Goal: Find specific page/section: Find specific page/section

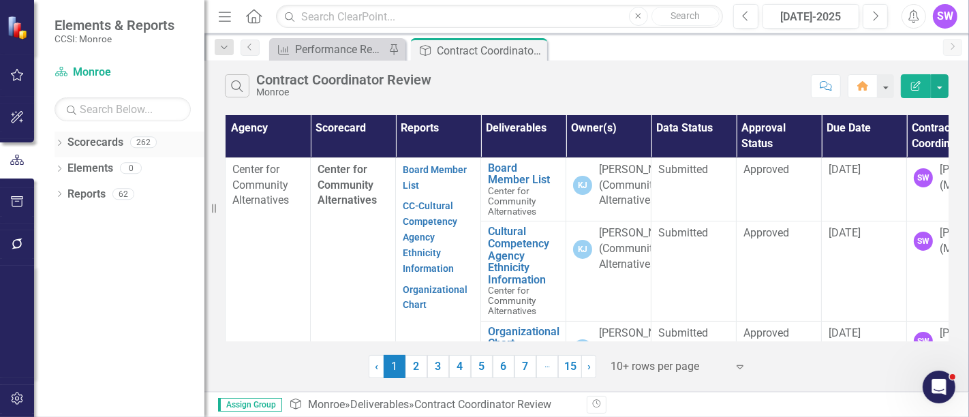
click at [56, 141] on icon "Dropdown" at bounding box center [59, 143] width 10 height 7
click at [70, 167] on icon "Dropdown" at bounding box center [66, 167] width 10 height 8
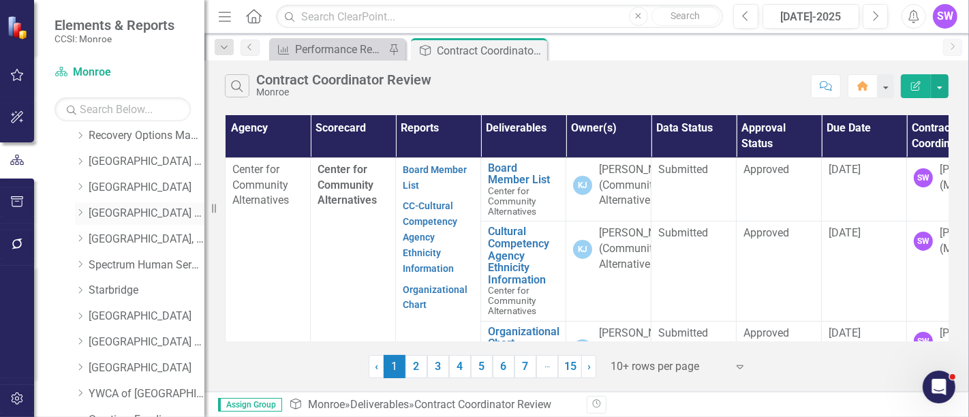
scroll to position [757, 0]
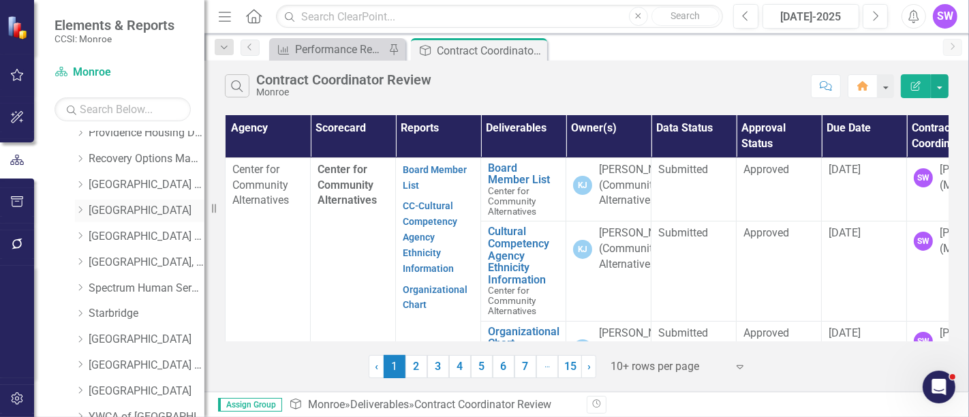
click at [80, 215] on div "Dropdown" at bounding box center [80, 211] width 10 height 12
click at [106, 210] on link "[GEOGRAPHIC_DATA]" at bounding box center [147, 211] width 116 height 16
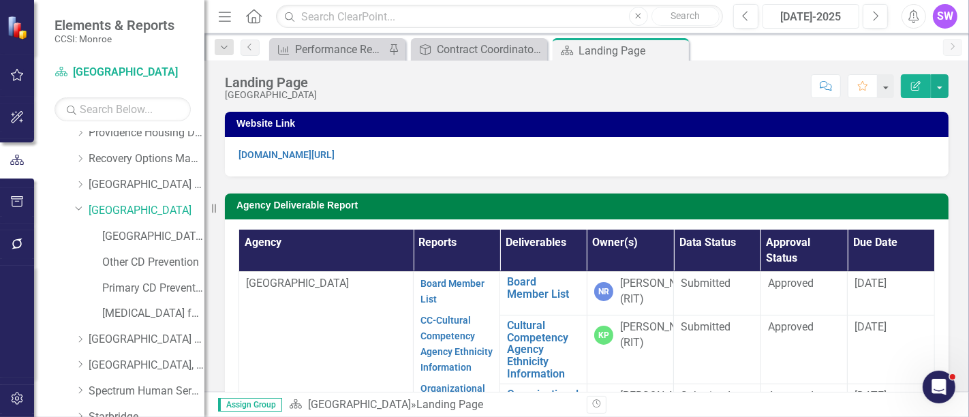
click at [844, 20] on div "[DATE]-2025" at bounding box center [810, 17] width 87 height 16
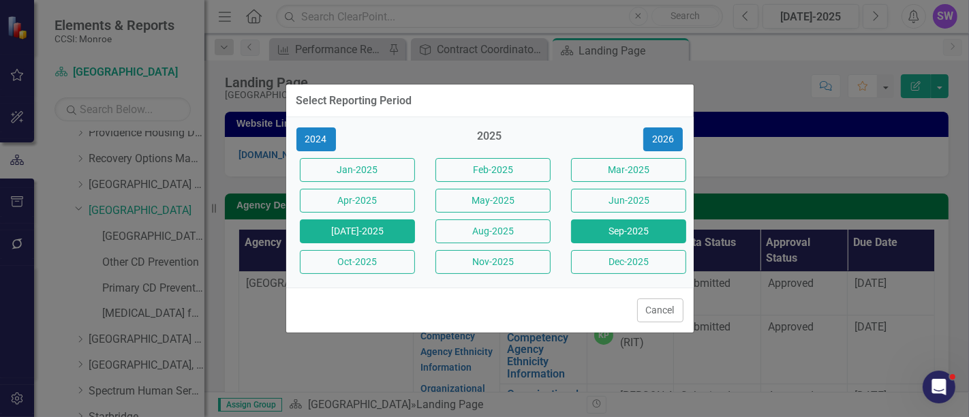
click at [618, 234] on button "Sep-2025" at bounding box center [628, 231] width 115 height 24
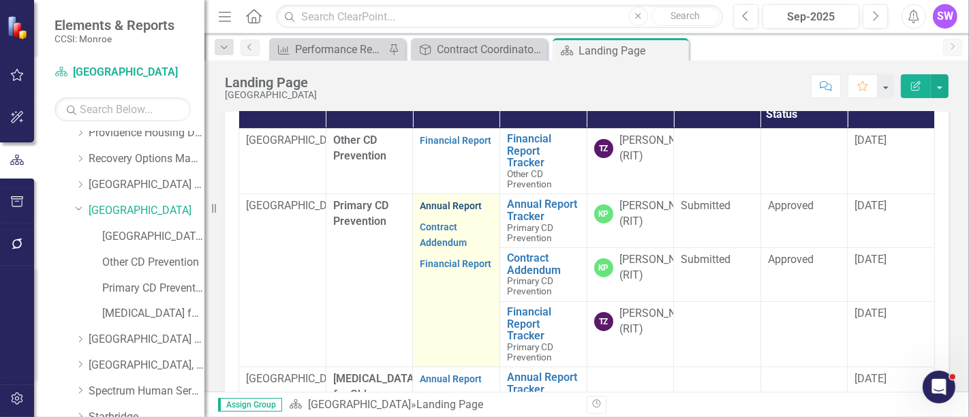
click at [451, 211] on link "Annual Report" at bounding box center [451, 205] width 62 height 11
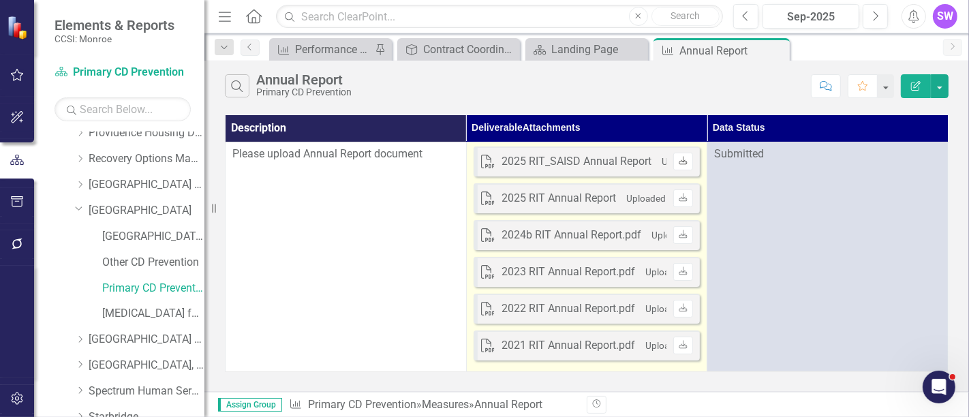
click at [683, 162] on icon at bounding box center [683, 160] width 8 height 8
